Goal: Task Accomplishment & Management: Manage account settings

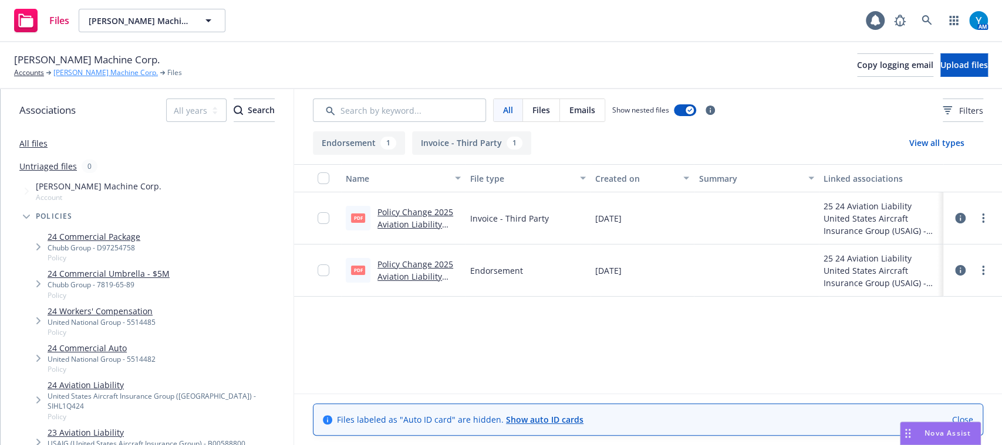
click at [91, 70] on link "[PERSON_NAME] Machine Corp." at bounding box center [105, 72] width 104 height 11
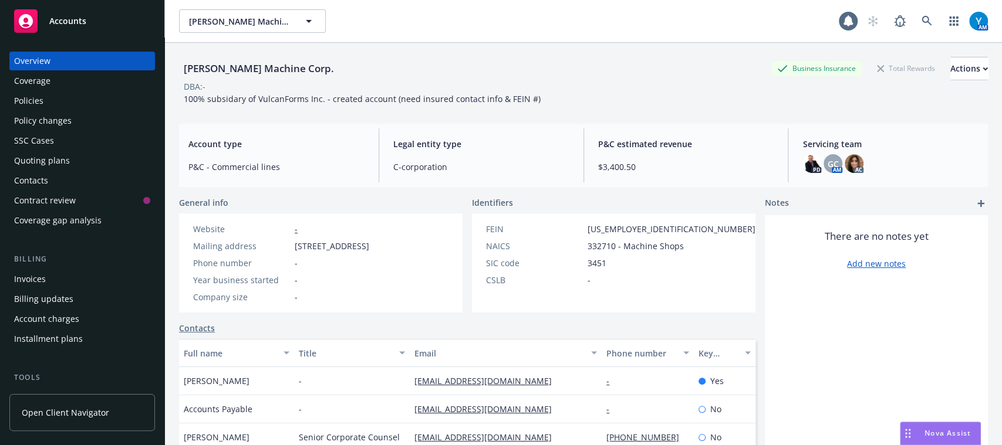
click at [72, 279] on div "Invoices" at bounding box center [82, 279] width 136 height 19
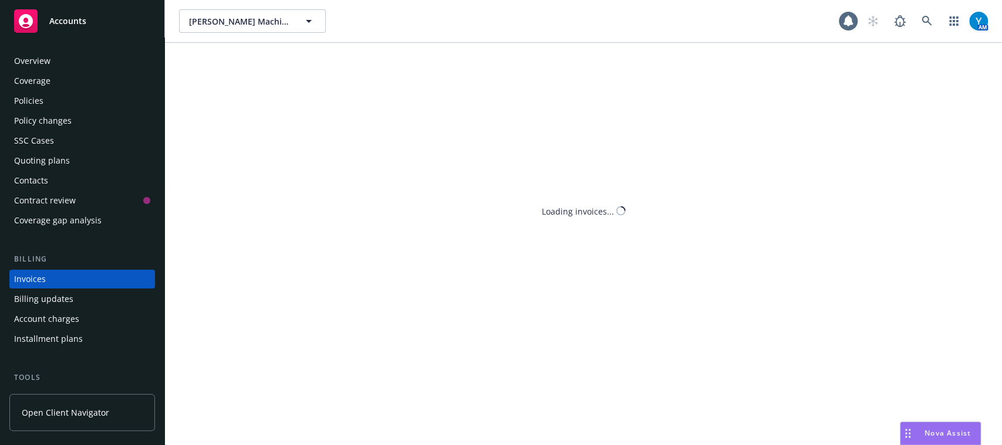
scroll to position [38, 0]
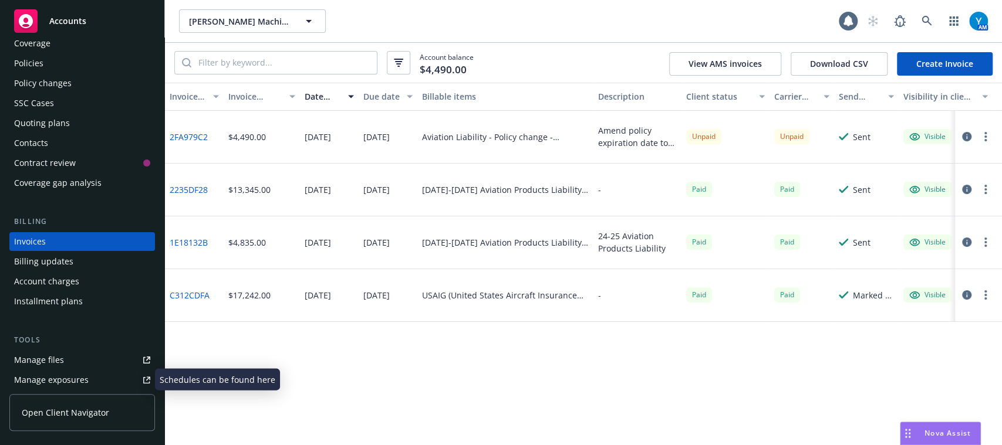
click at [75, 367] on link "Manage files" at bounding box center [82, 360] width 146 height 19
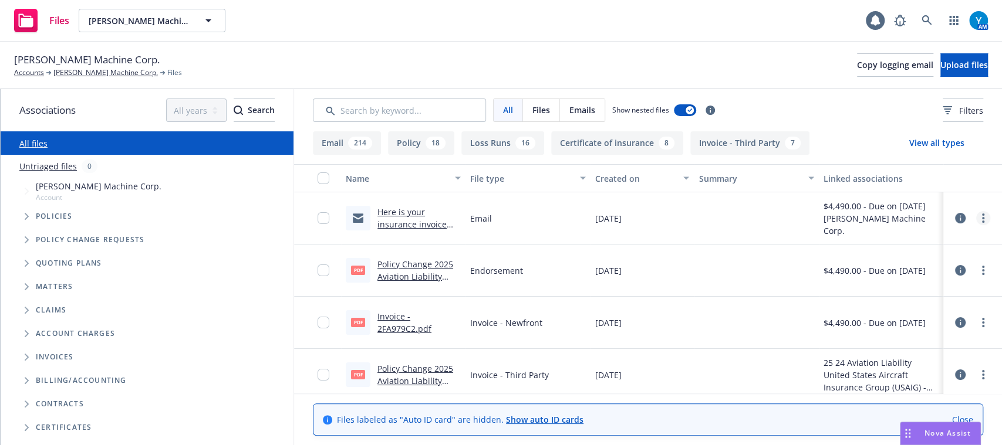
click at [982, 220] on icon "more" at bounding box center [983, 218] width 2 height 9
click at [897, 290] on link "Edit" at bounding box center [907, 289] width 117 height 23
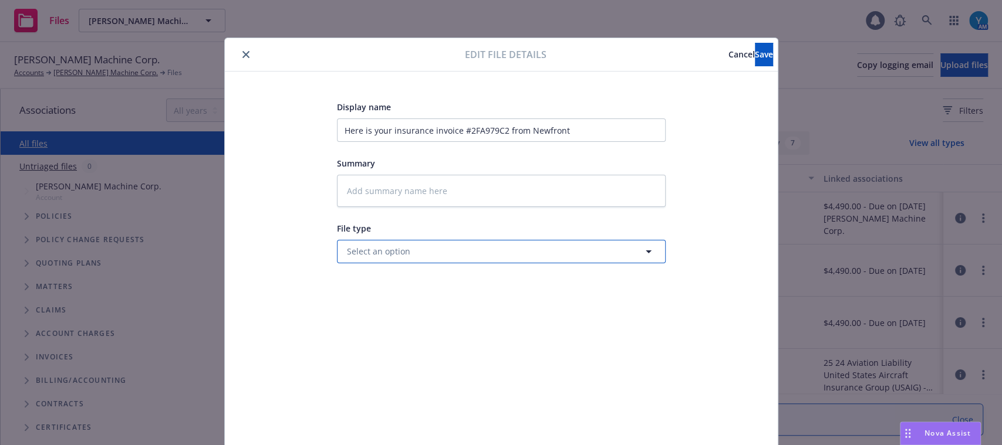
click at [452, 246] on button "Select an option" at bounding box center [501, 251] width 329 height 23
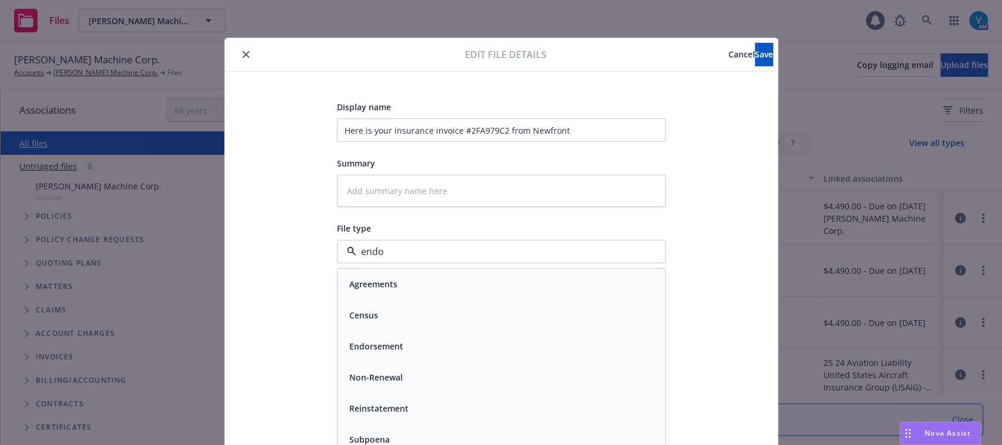
type input "endor"
click at [416, 317] on span "Endorsement delivery" at bounding box center [393, 315] width 88 height 12
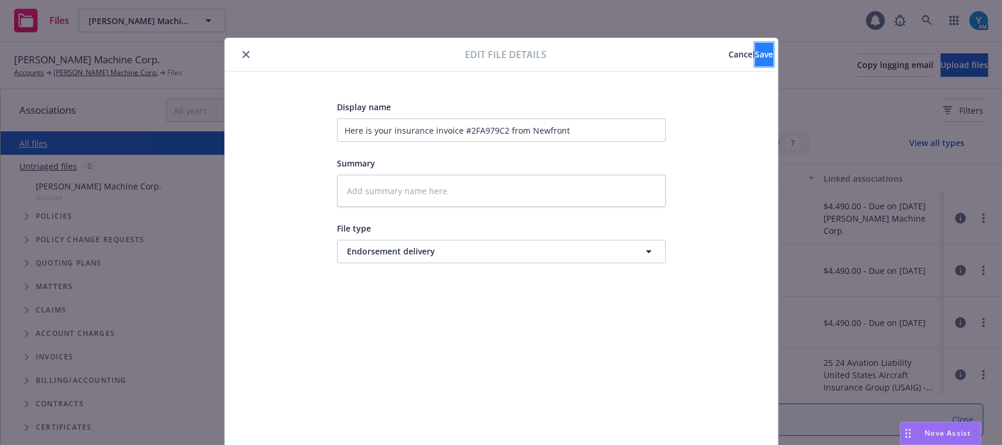
click at [755, 59] on span "Save" at bounding box center [764, 54] width 18 height 11
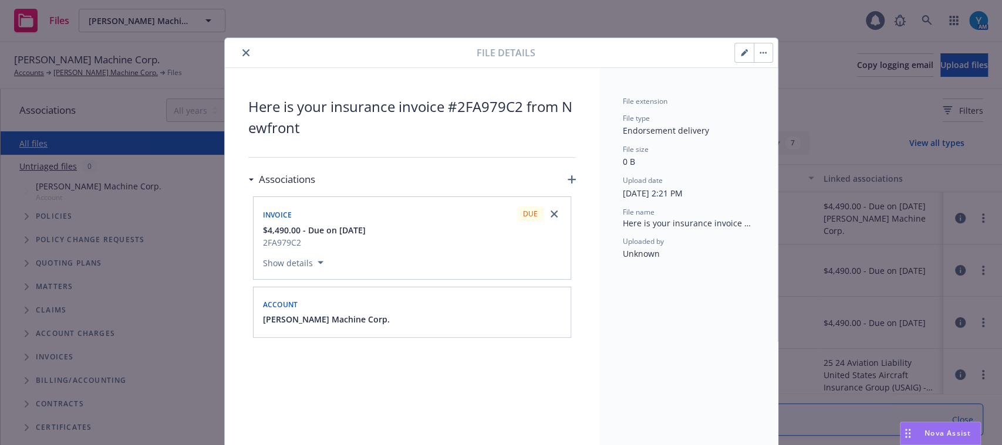
click at [736, 58] on button "button" at bounding box center [744, 52] width 19 height 19
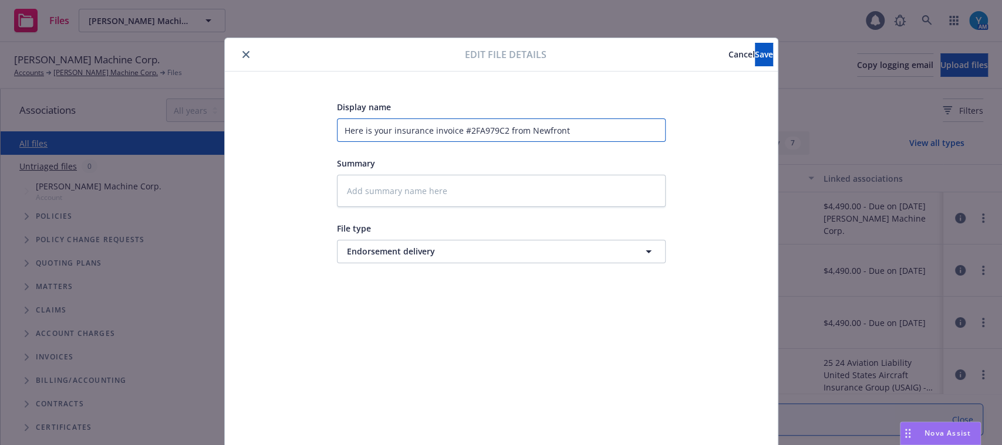
click at [593, 122] on input "Here is your insurance invoice #2FA979C2 from Newfront" at bounding box center [501, 130] width 329 height 23
type textarea "x"
type input "Here is your insurance invoice #2FA979C2 from Newfront"
type textarea "x"
type input "Here is your insurance invoice #2FA979C2 from Newfront -"
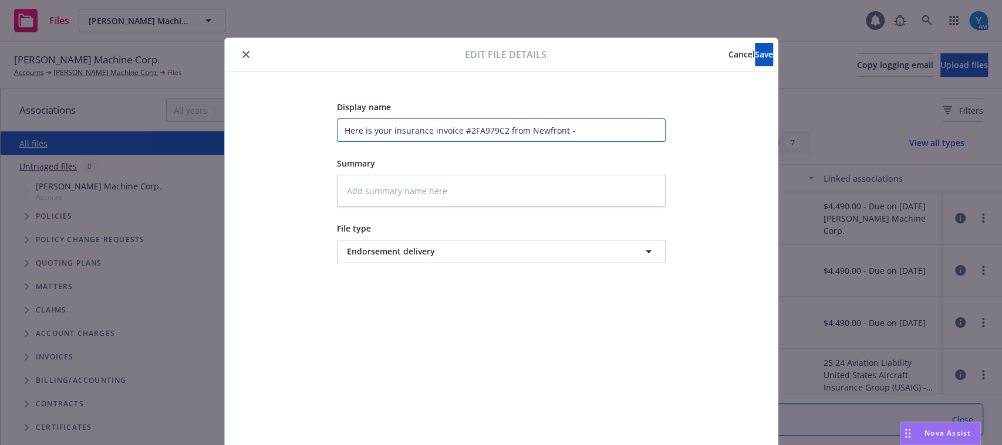
type textarea "x"
type input "Here is your insurance invoice #2FA979C2 from Newfront -"
type textarea "x"
type input "Here is your insurance invoice #2FA979C2 from Newfront - E"
type textarea "x"
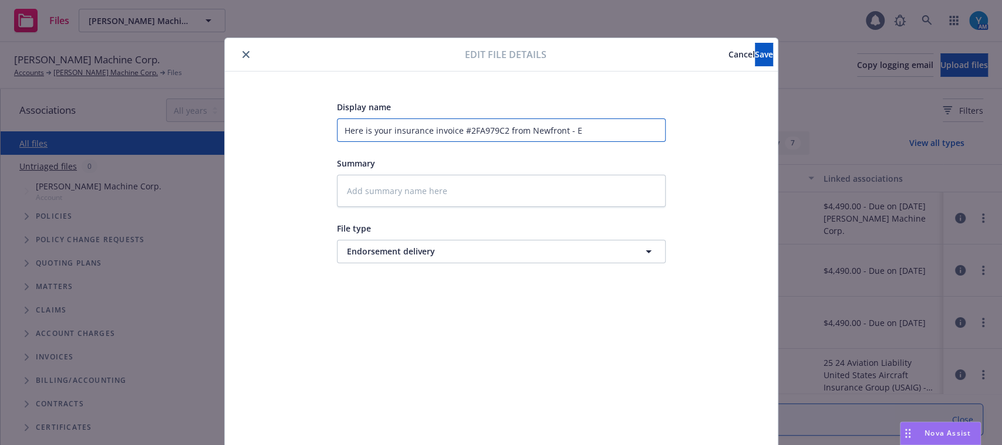
type input "Here is your insurance invoice #2FA979C2 from Newfront - En"
type textarea "x"
type input "Here is your insurance invoice #2FA979C2 from Newfront - Endo"
type textarea "x"
type input "Here is your insurance invoice #2FA979C2 from Newfront - Endor"
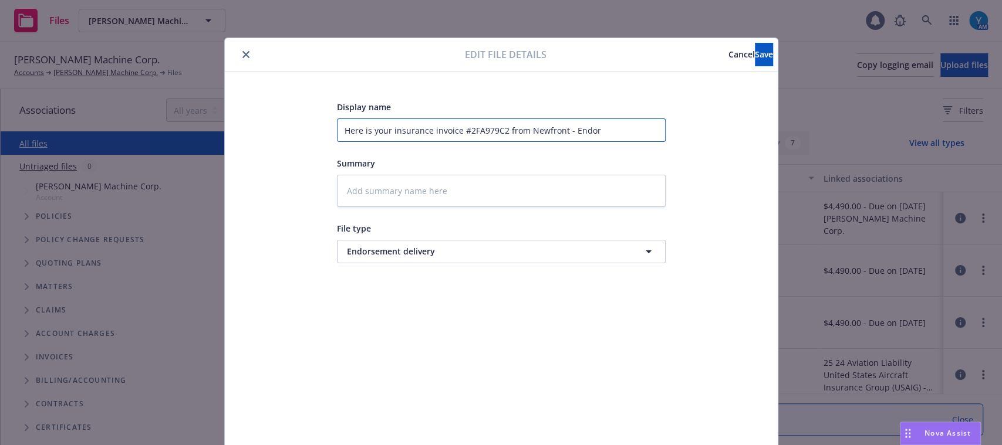
type textarea "x"
type input "Here is your insurance invoice #2FA979C2 from Newfront - Endors"
type textarea "x"
type input "Here is your insurance invoice #2FA979C2 from Newfront - Endorse"
type textarea "x"
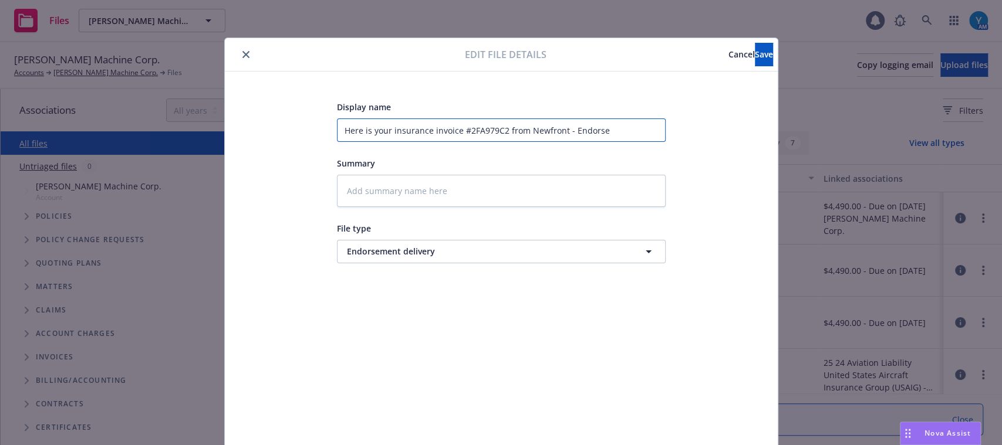
type input "Here is your insurance invoice #2FA979C2 from Newfront - Endorsem"
type textarea "x"
type input "Here is your insurance invoice #2FA979C2 from Newfront - Endorsemen"
type textarea "x"
type input "Here is your insurance invoice #2FA979C2 from Newfront - Endorsement"
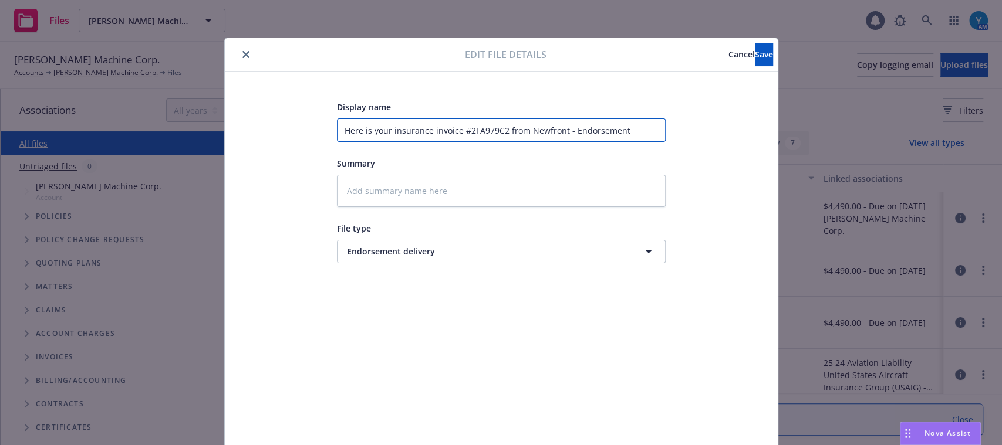
type textarea "x"
type input "Here is your insurance invoice #2FA979C2 from Newfront - Endorsement a"
type textarea "x"
type input "Here is your insurance invoice #2FA979C2 from Newfront - Endorsement an"
type textarea "x"
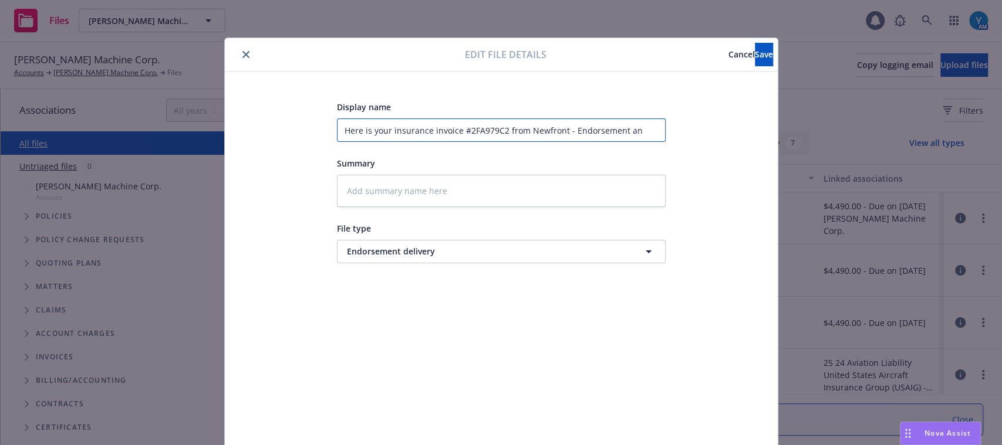
type input "Here is your insurance invoice #2FA979C2 from Newfront - Endorsement and"
type textarea "x"
type input "Here is your insurance invoice #2FA979C2 from Newfront - Endorsement and"
type textarea "x"
type input "Here is your insurance invoice #2FA979C2 from Newfront - Endorsement and I"
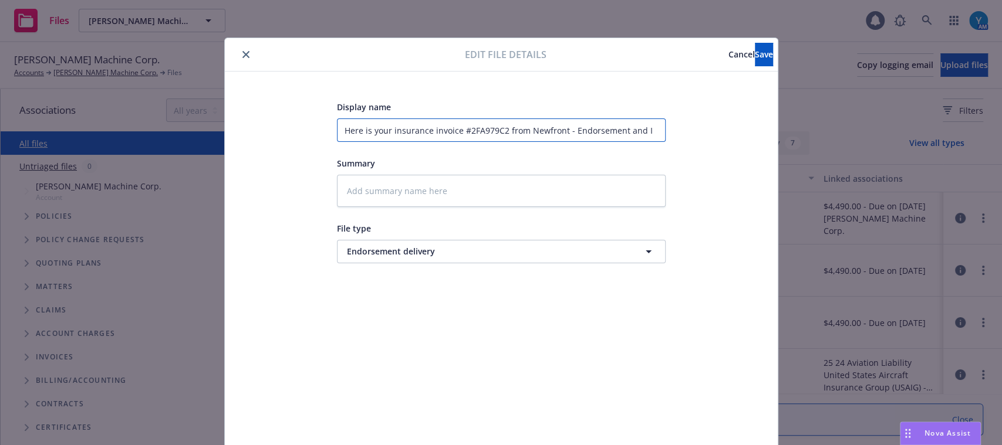
type textarea "x"
type input "Here is your insurance invoice #2FA979C2 from Newfront - Endorsement and In"
type textarea "x"
type input "Here is your insurance invoice #2FA979C2 from Newfront - Endorsement and Inv"
type textarea "x"
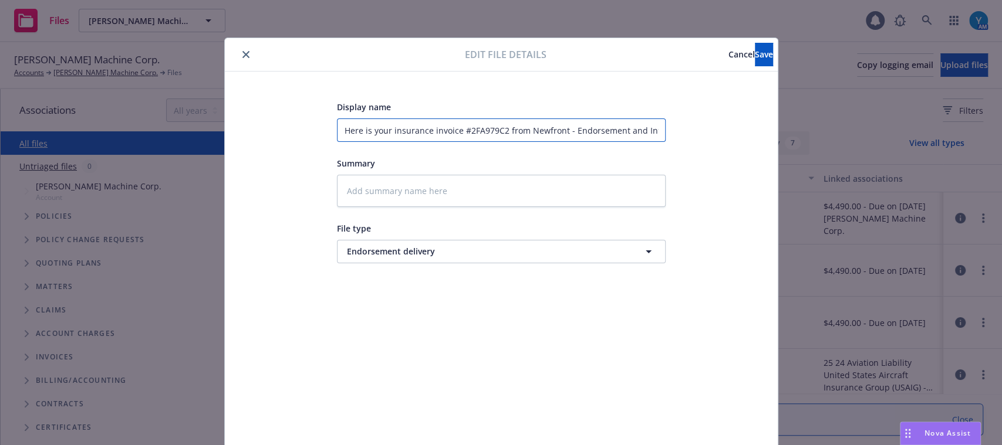
type input "Here is your insurance invoice #2FA979C2 from Newfront - Endorsement and Invo"
type textarea "x"
type input "Here is your insurance invoice #2FA979C2 from Newfront - Endorsement and Invoi"
type textarea "x"
type input "Here is your insurance invoice #2FA979C2 from Newfront - Endorsement and Invoice"
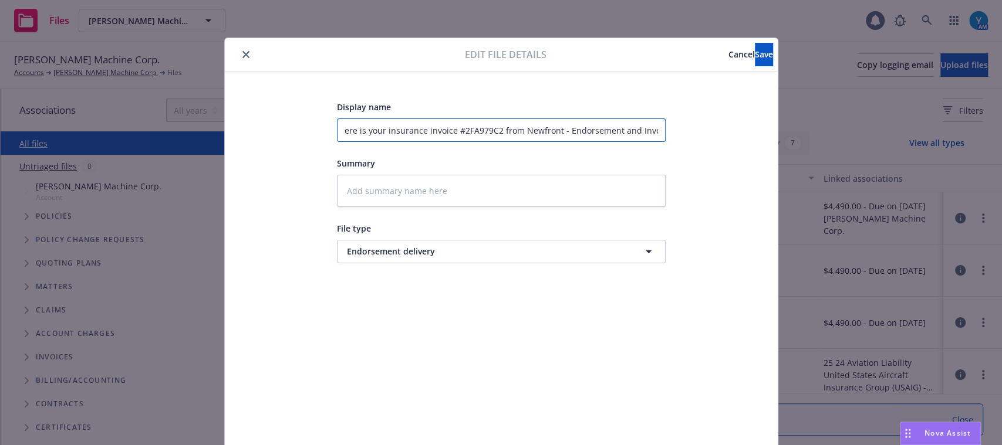
type textarea "x"
type input "Here is your insurance invoice #2FA979C2 from Newfront - Endorsement and Invoice"
click at [755, 43] on button "Save" at bounding box center [764, 54] width 18 height 23
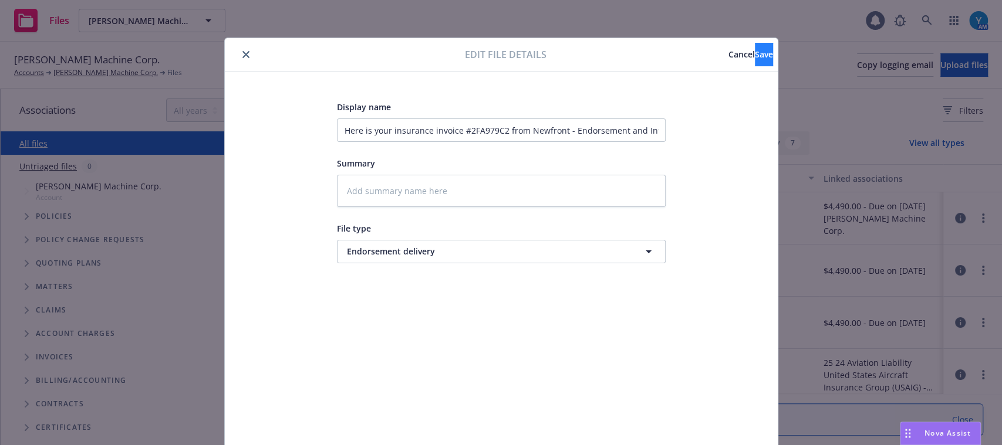
type textarea "x"
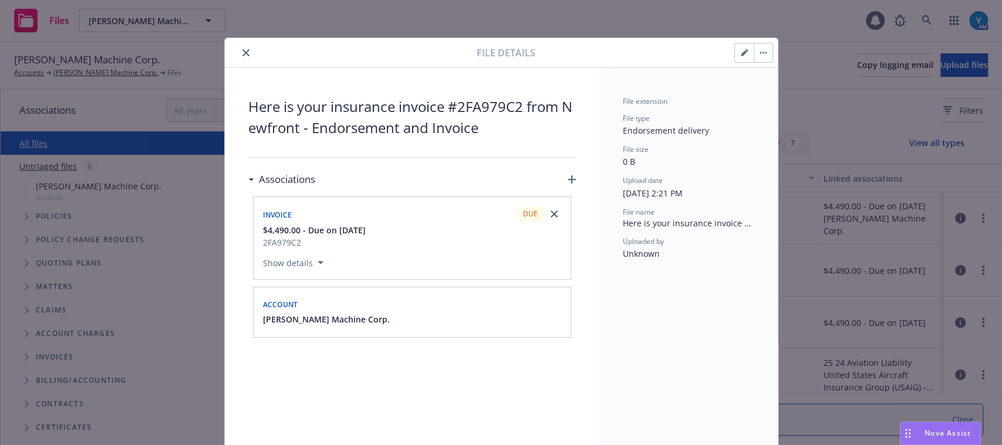
click at [239, 52] on button "close" at bounding box center [246, 53] width 14 height 14
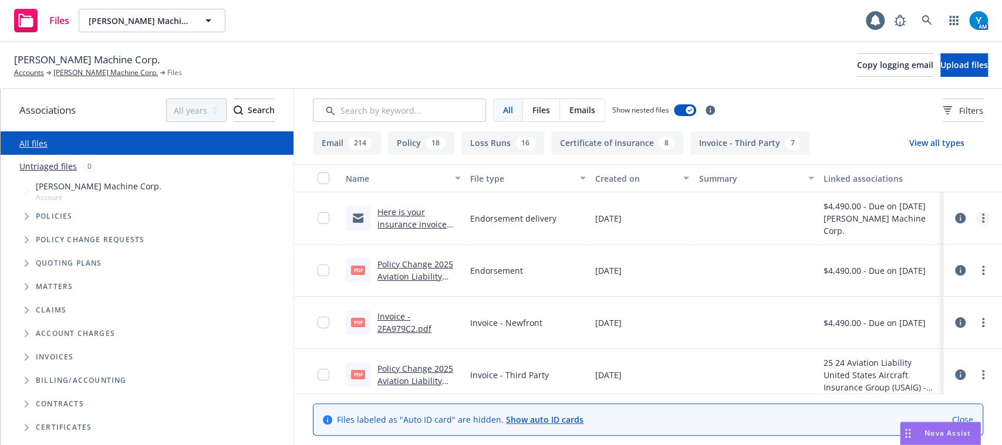
click at [976, 220] on link "more" at bounding box center [983, 218] width 14 height 14
click at [883, 267] on link "Download" at bounding box center [907, 265] width 117 height 23
